Goal: Find specific page/section: Find specific page/section

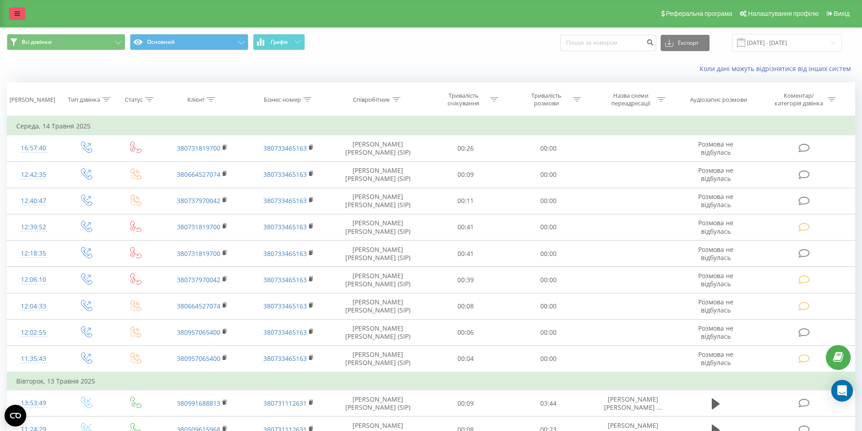
click at [17, 13] on icon at bounding box center [16, 13] width 5 height 6
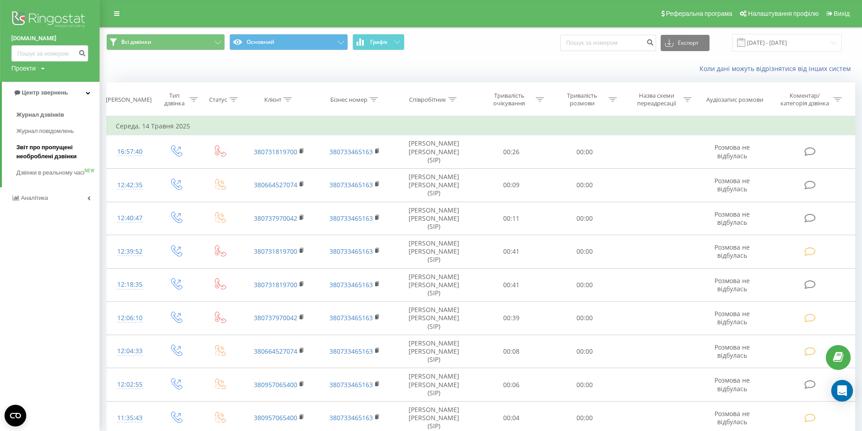
click at [45, 153] on span "Звіт про пропущені необроблені дзвінки" at bounding box center [55, 152] width 79 height 18
